Goal: Task Accomplishment & Management: Manage account settings

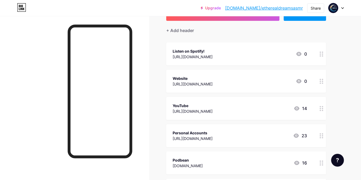
scroll to position [53, 0]
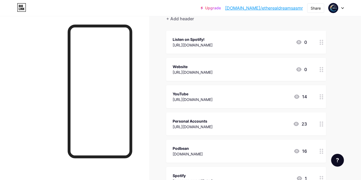
click at [296, 96] on icon at bounding box center [296, 96] width 5 height 4
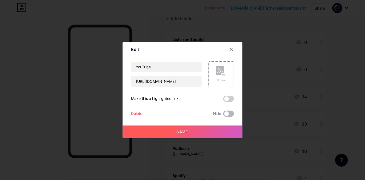
click at [227, 112] on span at bounding box center [228, 113] width 11 height 6
click at [223, 115] on input "checkbox" at bounding box center [223, 115] width 0 height 0
click at [190, 131] on button "Save" at bounding box center [183, 131] width 120 height 13
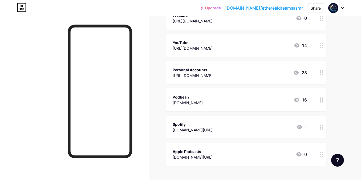
scroll to position [133, 0]
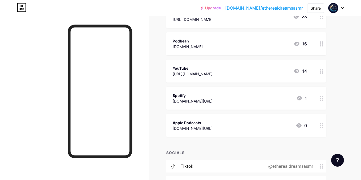
click at [213, 98] on div "[DOMAIN_NAME][URL]" at bounding box center [193, 101] width 40 height 6
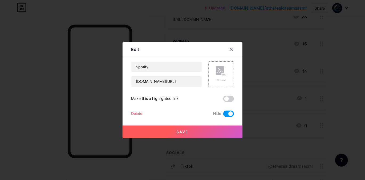
click at [134, 114] on div "Delete" at bounding box center [136, 113] width 11 height 6
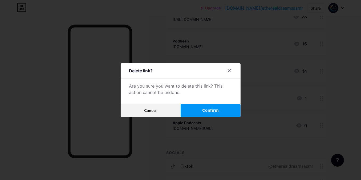
click at [198, 111] on button "Confirm" at bounding box center [211, 110] width 60 height 13
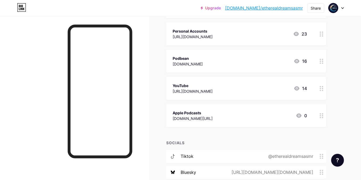
scroll to position [107, 0]
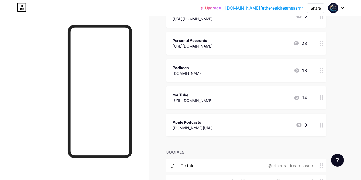
click at [291, 127] on div "Apple Podcasts [DOMAIN_NAME][URL] 0" at bounding box center [240, 125] width 134 height 12
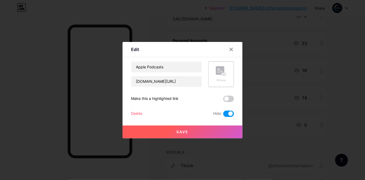
click at [138, 112] on div "Delete" at bounding box center [136, 113] width 11 height 6
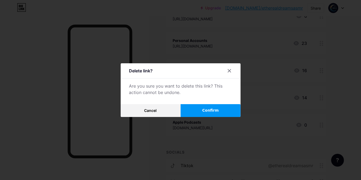
click at [207, 111] on span "Confirm" at bounding box center [210, 110] width 17 height 6
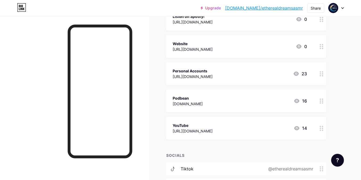
scroll to position [53, 0]
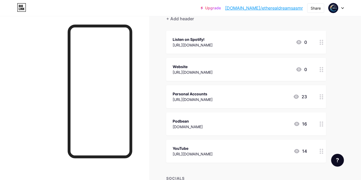
click at [254, 125] on div "Podbean [DOMAIN_NAME] 16" at bounding box center [240, 124] width 134 height 12
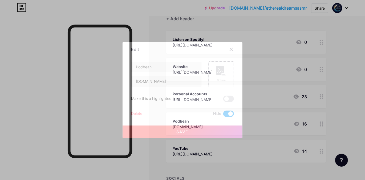
click at [139, 112] on div "Delete" at bounding box center [136, 113] width 11 height 6
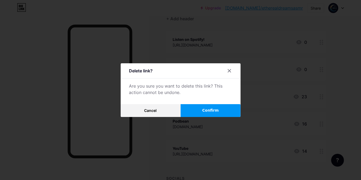
click at [215, 111] on span "Confirm" at bounding box center [210, 110] width 17 height 6
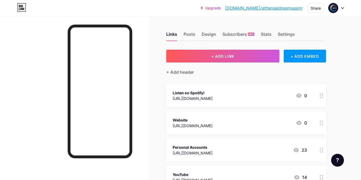
scroll to position [0, 0]
click at [282, 35] on div "Settings" at bounding box center [286, 36] width 17 height 10
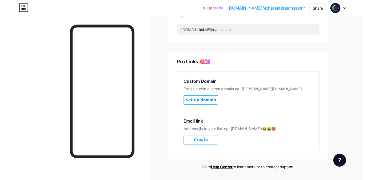
scroll to position [263, 0]
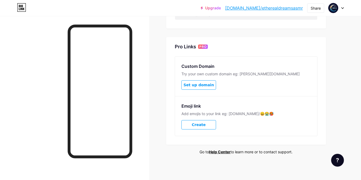
click at [202, 85] on span "Set up domain" at bounding box center [199, 85] width 30 height 5
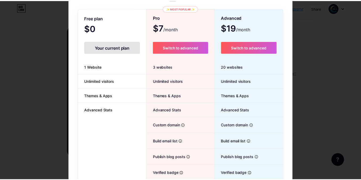
scroll to position [60, 0]
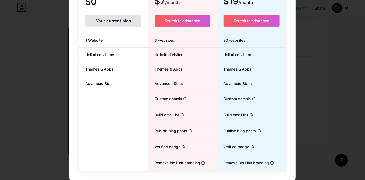
click at [318, 87] on div at bounding box center [182, 30] width 365 height 180
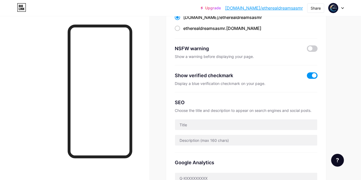
scroll to position [0, 0]
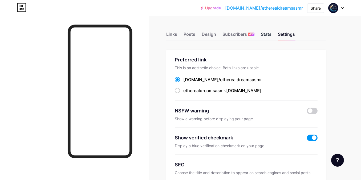
click at [266, 35] on div "Stats" at bounding box center [266, 36] width 11 height 10
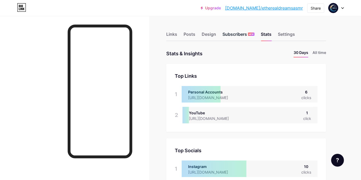
click at [235, 32] on div "Subscribers NEW" at bounding box center [238, 36] width 32 height 10
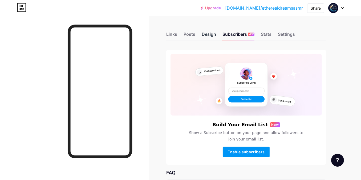
click at [209, 33] on div "Design" at bounding box center [209, 36] width 14 height 10
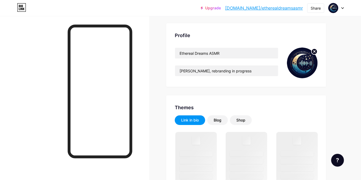
scroll to position [80, 0]
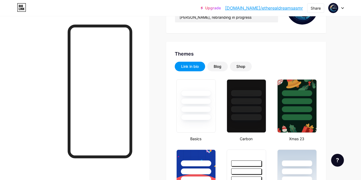
type input "#070c2a"
type input "#134771"
type input "#ffffff"
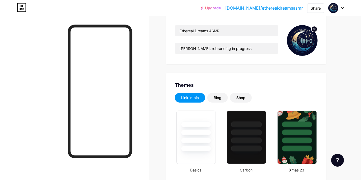
scroll to position [27, 0]
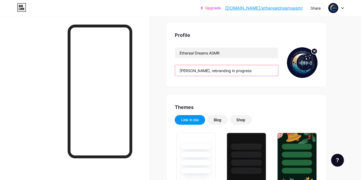
click at [214, 69] on input "[PERSON_NAME], rebranding in progress" at bounding box center [226, 70] width 103 height 11
click at [214, 70] on input "[PERSON_NAME], rebranding in progress" at bounding box center [226, 70] width 103 height 11
click at [213, 70] on input "[PERSON_NAME], rebranding in progress" at bounding box center [226, 70] width 103 height 11
paste input "✨ Where Dreams & Tingles Meet ✨"
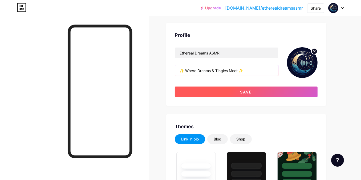
type input "✨ Where Dreams & Tingles Meet ✨"
click at [243, 90] on span "Save" at bounding box center [246, 92] width 12 height 5
type input "#070c2a"
type input "#ffffff"
